Goal: Task Accomplishment & Management: Manage account settings

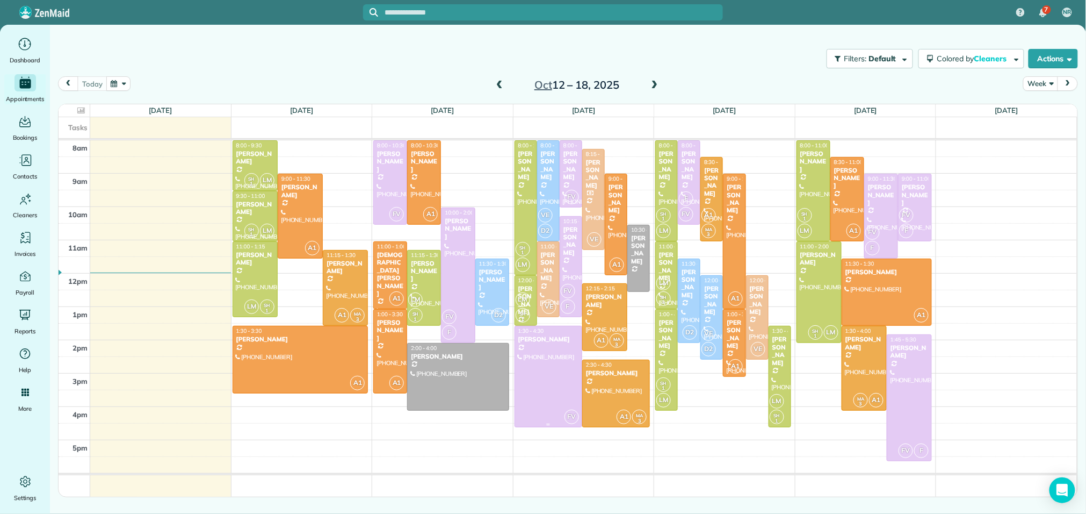
click at [543, 339] on div "[PERSON_NAME]" at bounding box center [548, 339] width 61 height 8
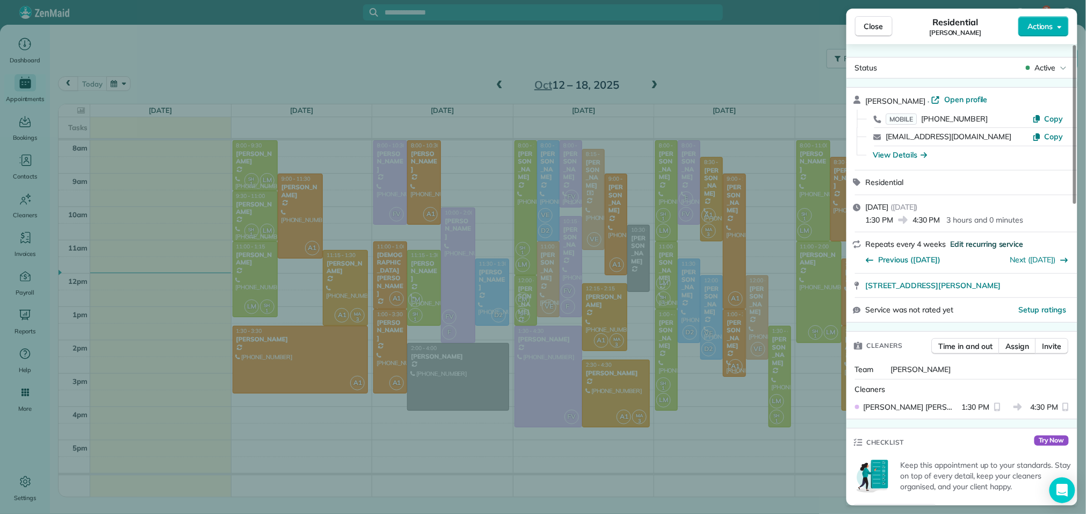
click at [969, 242] on span "Edit recurring service" at bounding box center [987, 244] width 73 height 11
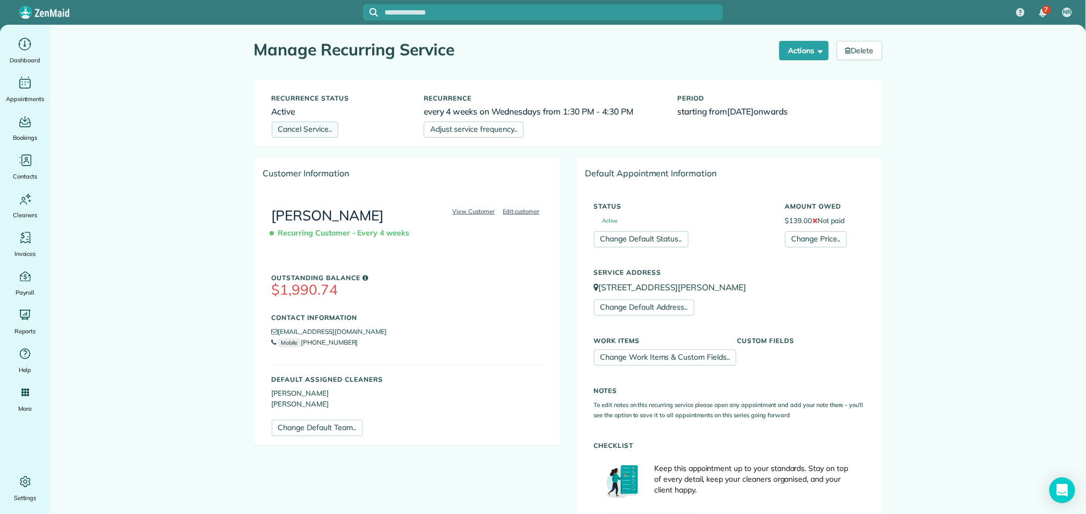
click at [317, 129] on link "Cancel Service.." at bounding box center [305, 129] width 67 height 16
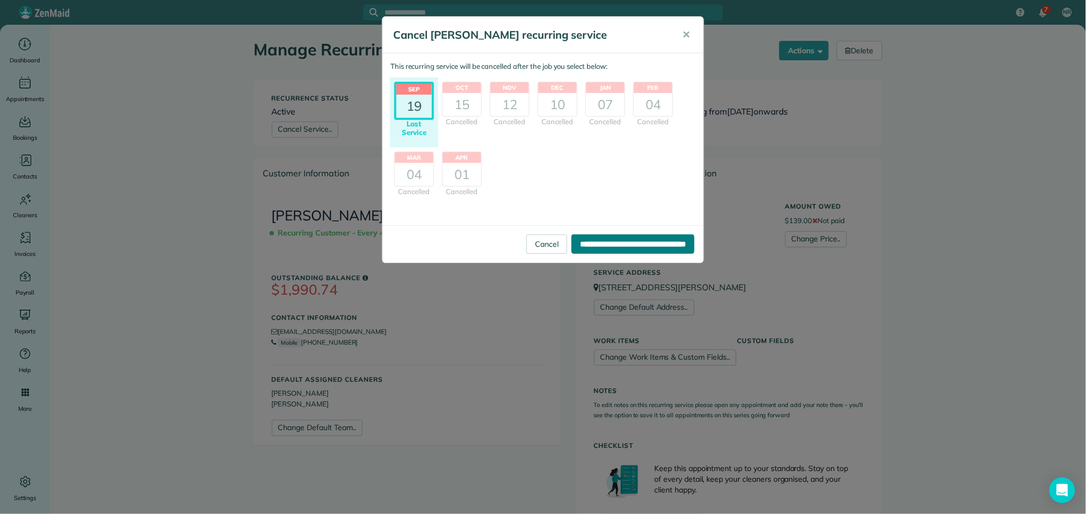
click at [590, 242] on input "**********" at bounding box center [633, 243] width 123 height 19
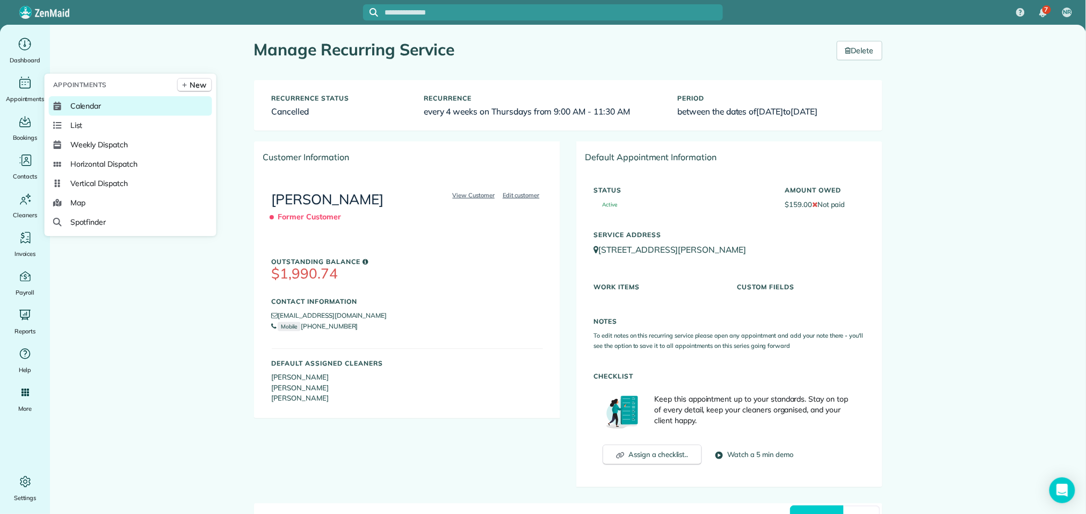
click at [99, 107] on span "Calendar" at bounding box center [85, 105] width 31 height 11
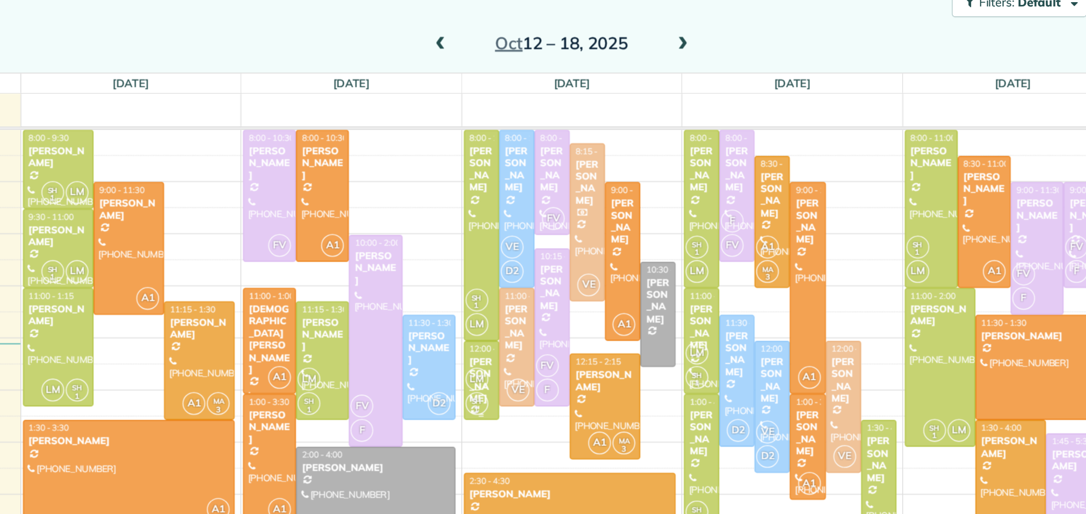
click at [528, 285] on div "[PERSON_NAME]" at bounding box center [526, 300] width 16 height 31
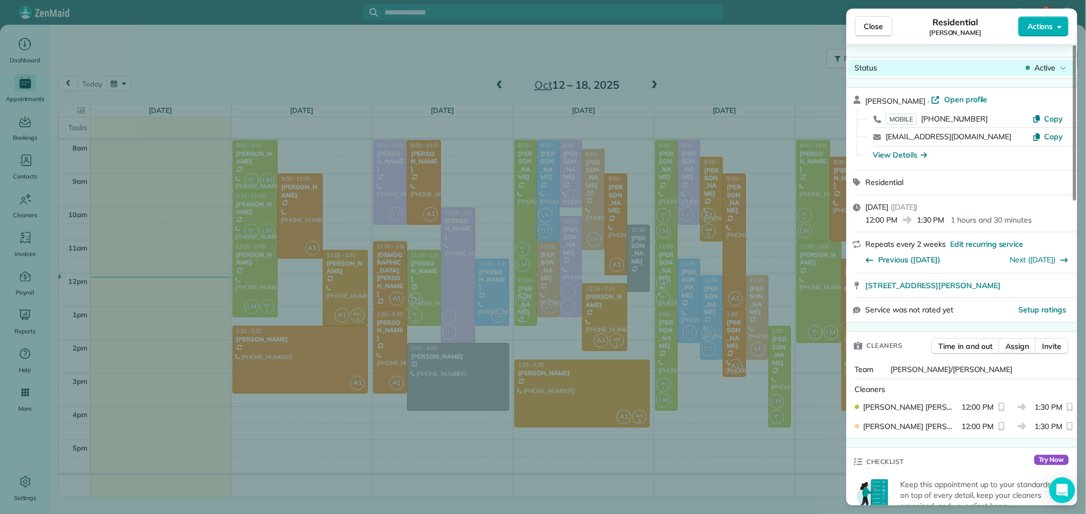
click at [1046, 71] on span "Active" at bounding box center [1045, 67] width 21 height 11
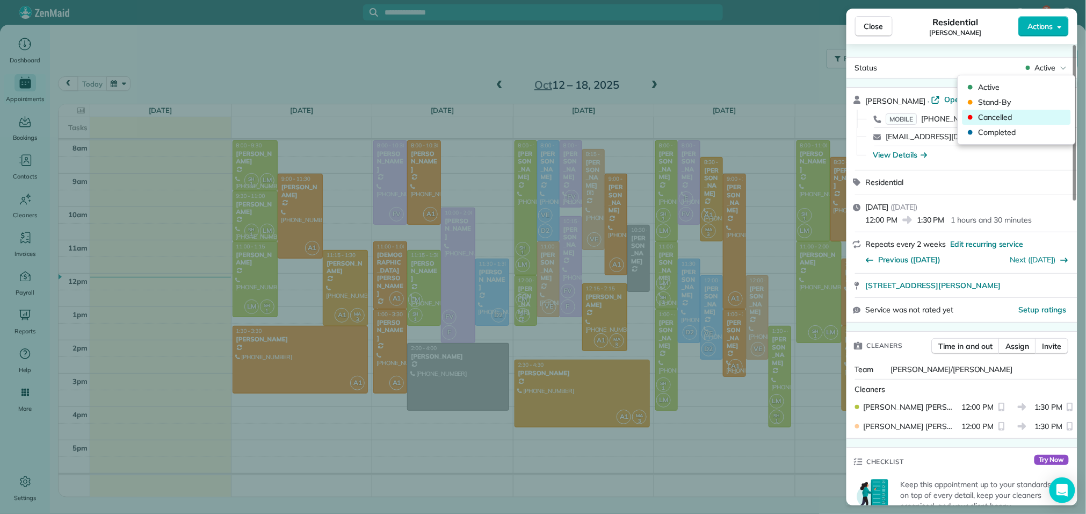
click at [993, 116] on span "Cancelled" at bounding box center [1024, 117] width 90 height 11
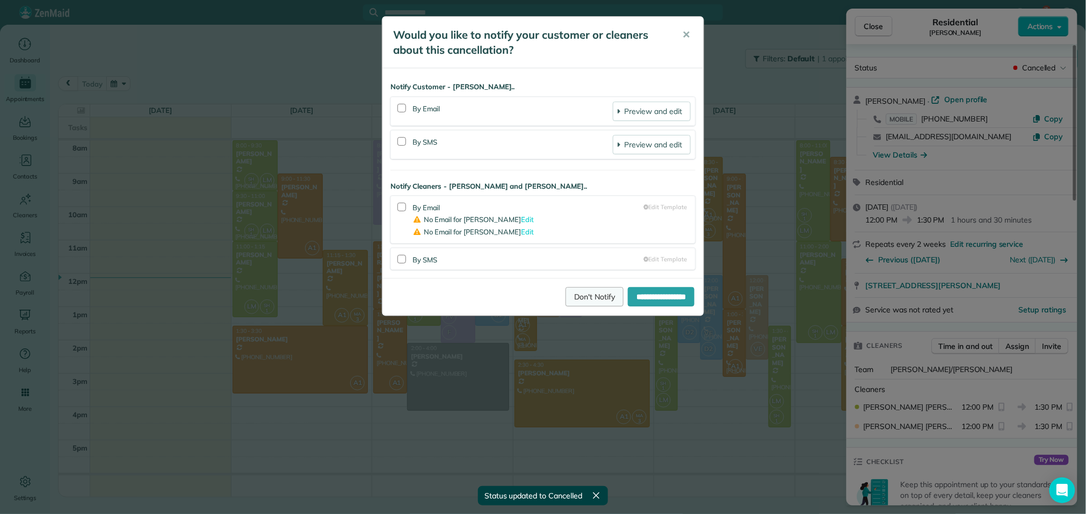
click at [576, 298] on link "Don't Notify" at bounding box center [595, 296] width 58 height 19
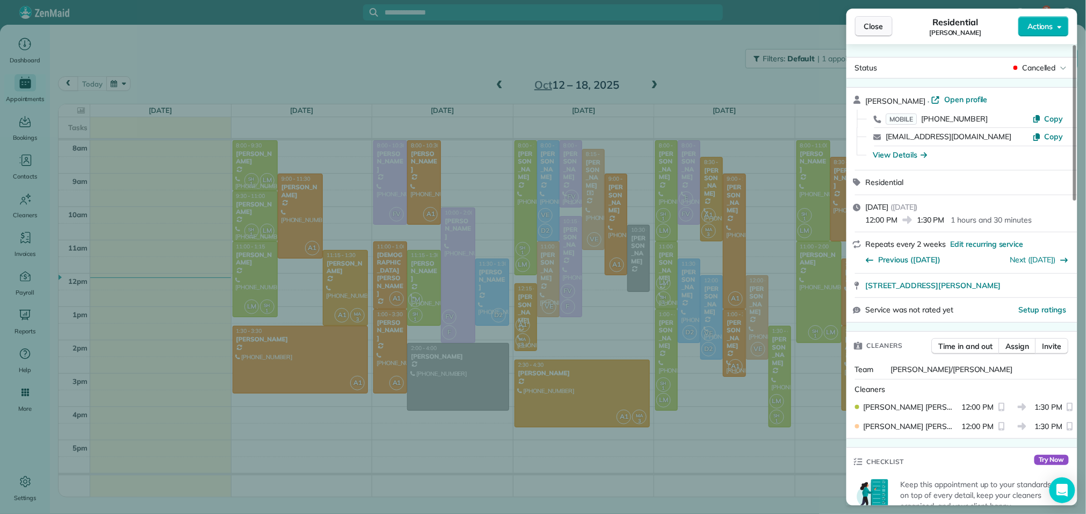
click at [868, 26] on span "Close" at bounding box center [873, 26] width 19 height 11
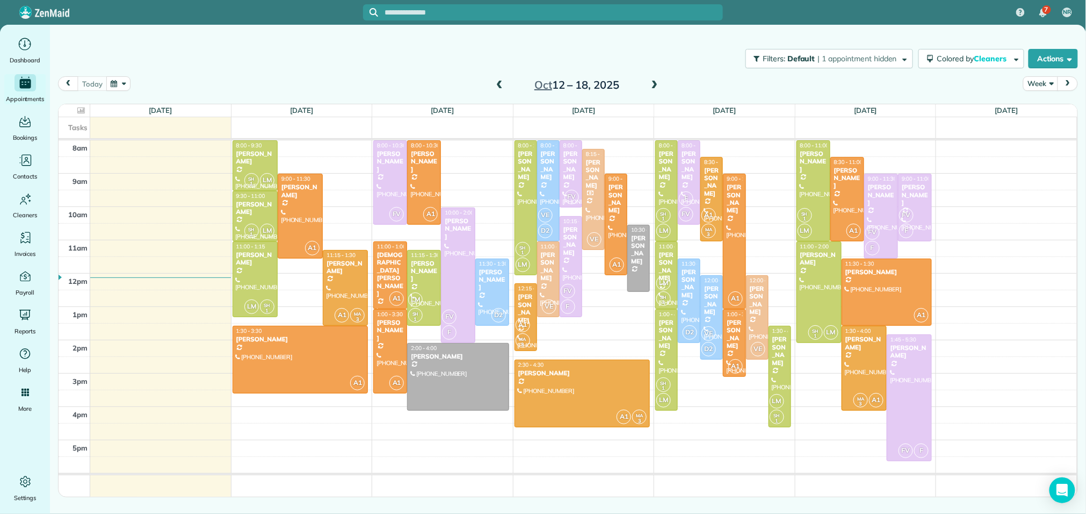
click at [655, 81] on span at bounding box center [655, 86] width 12 height 10
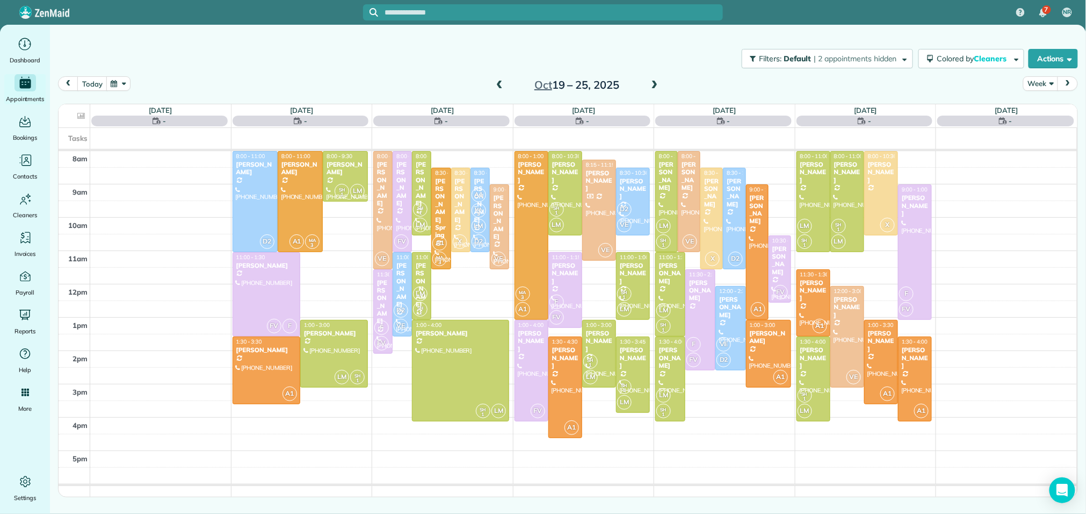
click at [655, 81] on span at bounding box center [655, 86] width 12 height 10
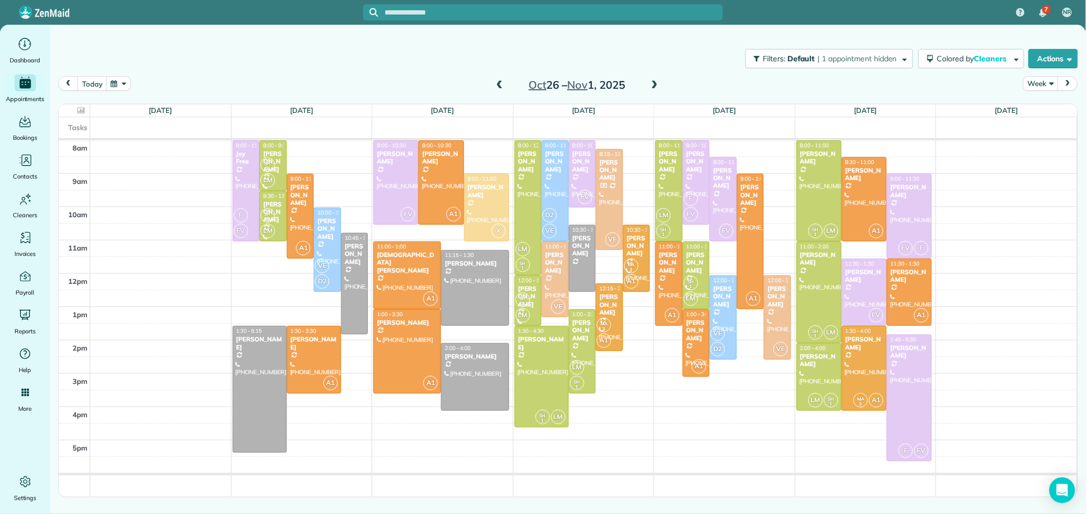
click at [500, 85] on span at bounding box center [500, 86] width 12 height 10
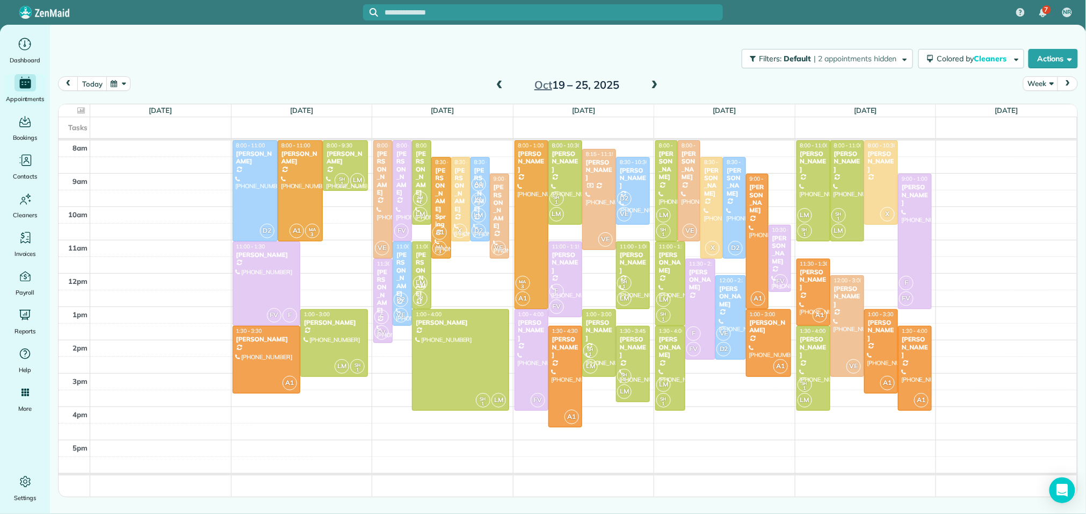
click at [500, 85] on span at bounding box center [500, 86] width 12 height 10
